Goal: Answer question/provide support: Share knowledge or assist other users

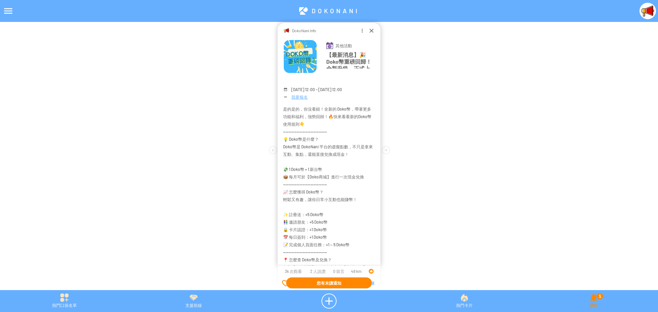
click at [594, 301] on div "1 通知" at bounding box center [593, 301] width 129 height 15
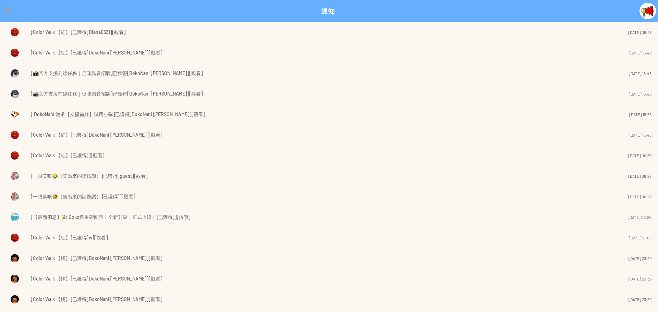
click at [7, 9] on div at bounding box center [8, 11] width 16 height 16
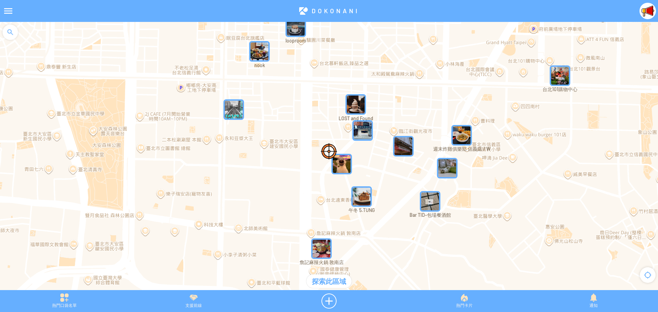
click at [184, 299] on div "支援前線" at bounding box center [193, 301] width 129 height 15
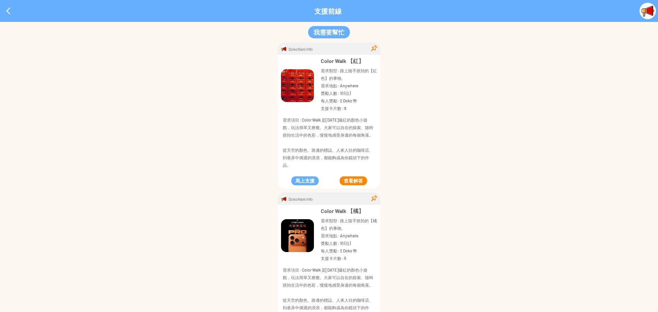
click at [352, 183] on button "查看解答" at bounding box center [353, 180] width 27 height 9
click at [348, 92] on p "獎勵人數 : 10 (位)" at bounding box center [349, 93] width 56 height 8
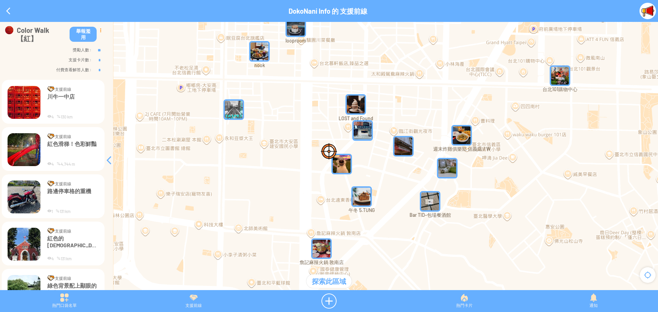
click at [100, 31] on div at bounding box center [101, 30] width 8 height 8
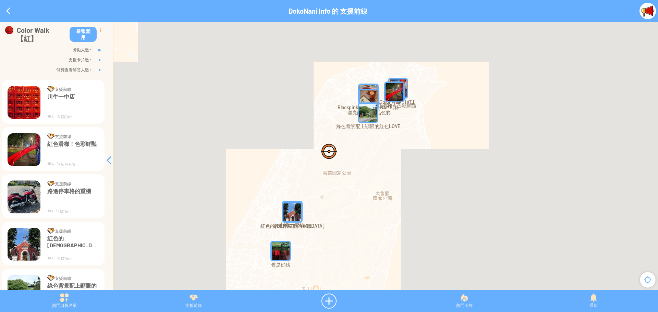
click at [99, 31] on div at bounding box center [101, 30] width 8 height 8
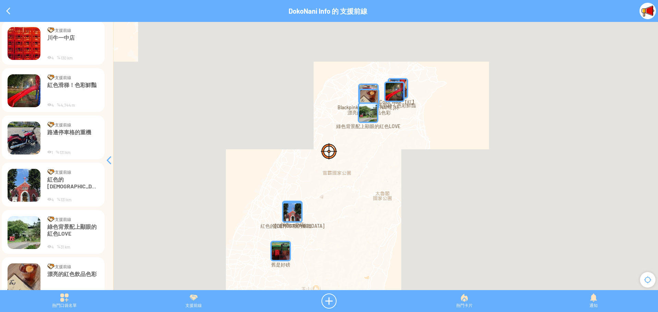
scroll to position [69, 0]
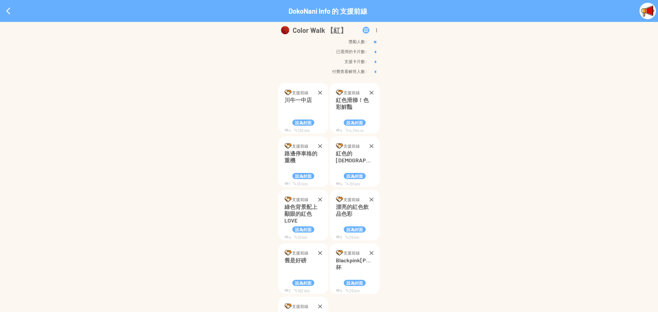
click at [286, 90] on img at bounding box center [287, 92] width 7 height 5
click at [340, 90] on img at bounding box center [339, 92] width 7 height 5
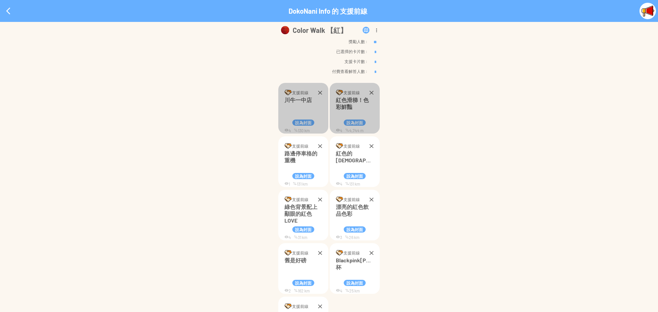
click at [285, 143] on img at bounding box center [287, 145] width 7 height 5
click at [337, 143] on img at bounding box center [339, 145] width 7 height 5
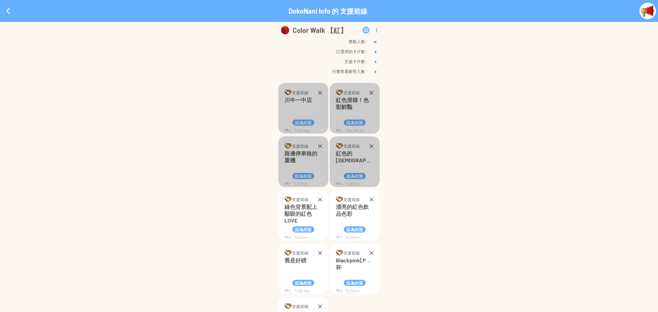
click at [287, 197] on img at bounding box center [287, 199] width 7 height 5
click at [340, 197] on img at bounding box center [339, 199] width 7 height 5
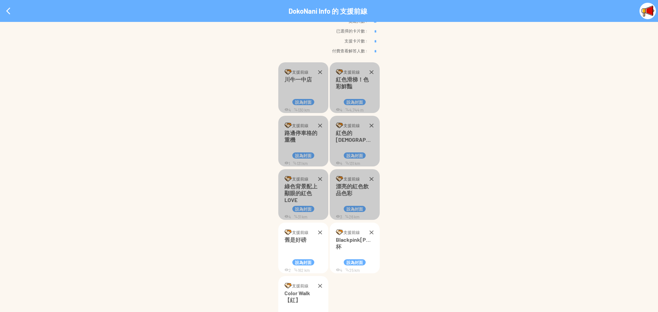
scroll to position [30, 0]
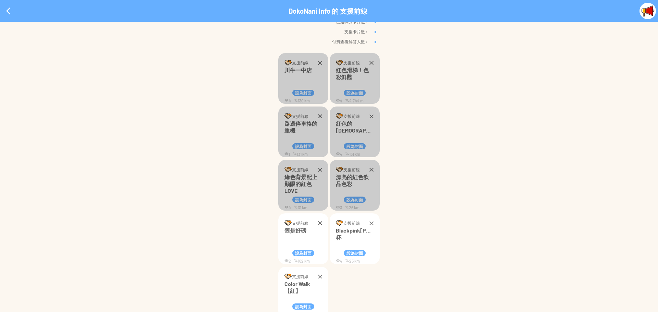
click at [288, 220] on td at bounding box center [287, 223] width 7 height 7
click at [339, 220] on img at bounding box center [339, 222] width 7 height 5
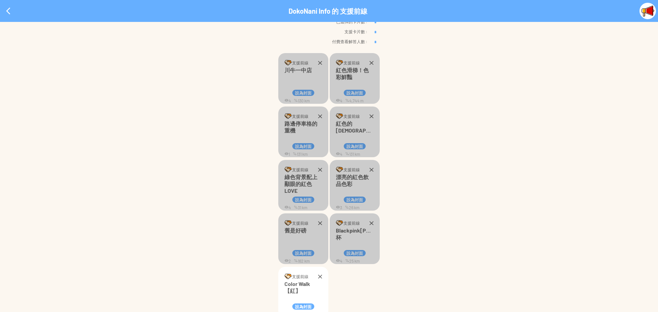
click at [287, 274] on img at bounding box center [287, 276] width 7 height 5
type input "*"
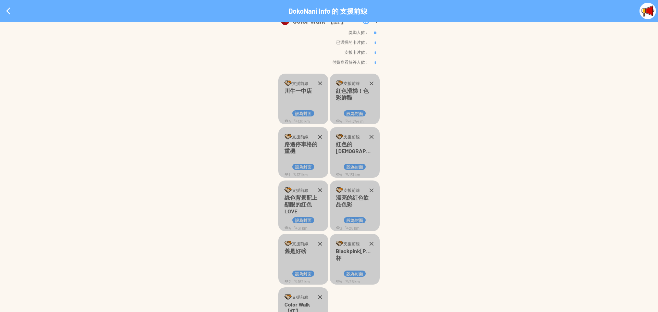
scroll to position [0, 0]
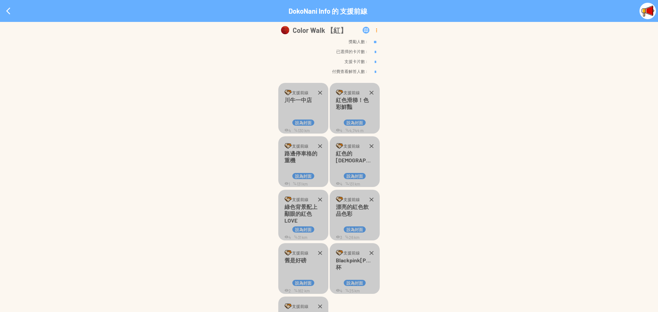
click at [376, 29] on div at bounding box center [377, 30] width 8 height 8
click at [363, 62] on p "選擇最佳解答並且結束任務" at bounding box center [368, 58] width 29 height 12
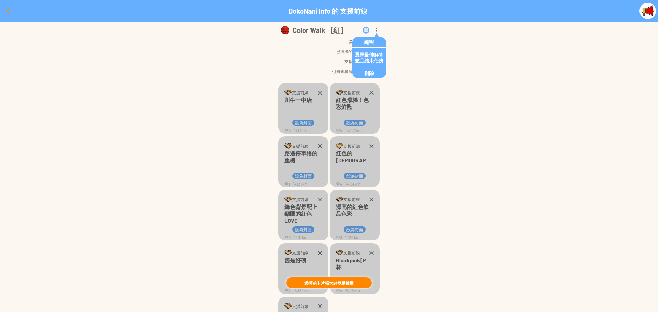
click at [4, 10] on div at bounding box center [8, 11] width 16 height 16
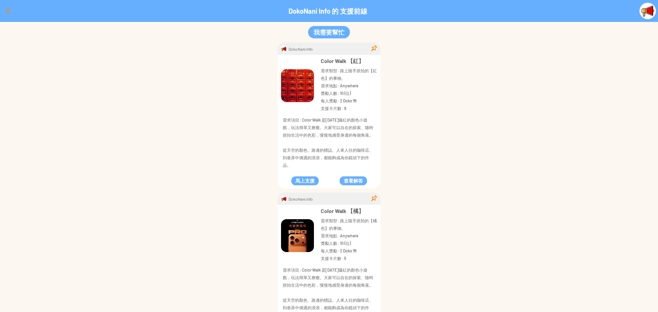
click at [3, 11] on div at bounding box center [8, 11] width 16 height 16
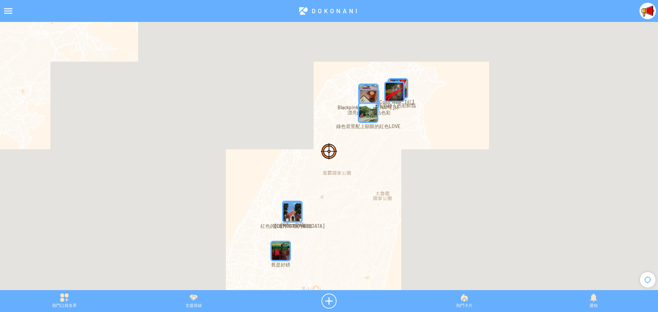
click at [61, 309] on div "熱門口袋名單 支援前線 熱門卡片 通知" at bounding box center [329, 301] width 658 height 22
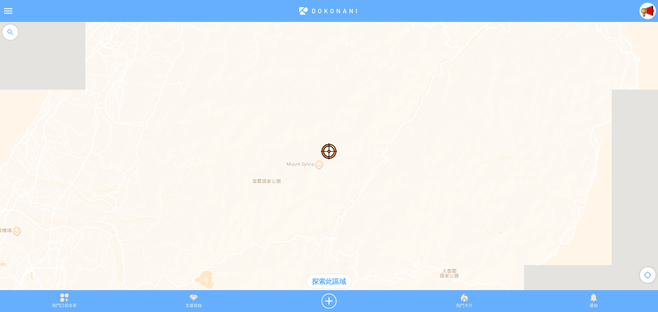
click at [10, 13] on div at bounding box center [8, 11] width 16 height 16
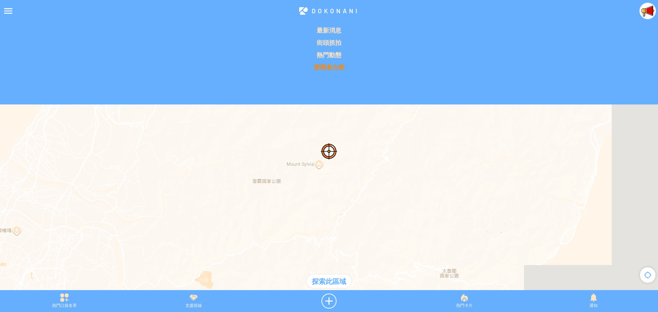
click at [325, 65] on p "管理者介面" at bounding box center [329, 67] width 650 height 8
